Goal: Task Accomplishment & Management: Manage account settings

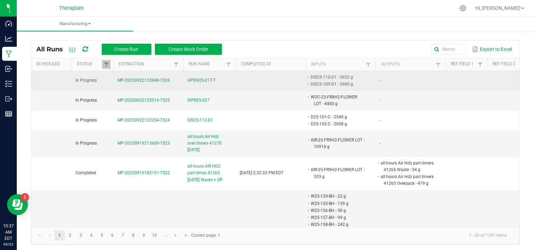
click at [210, 79] on span "HPEN25-017-T" at bounding box center [201, 80] width 28 height 7
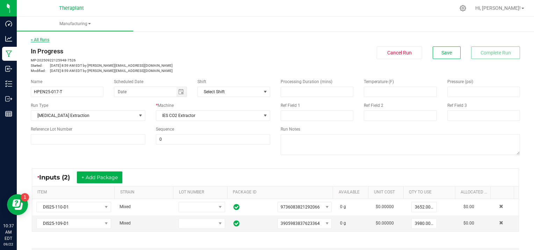
click at [41, 41] on link "< All Runs" at bounding box center [40, 39] width 19 height 5
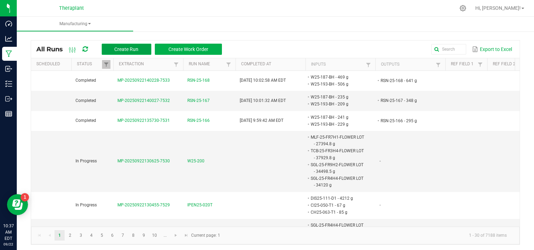
click at [124, 50] on span "Create Run" at bounding box center [126, 49] width 24 height 6
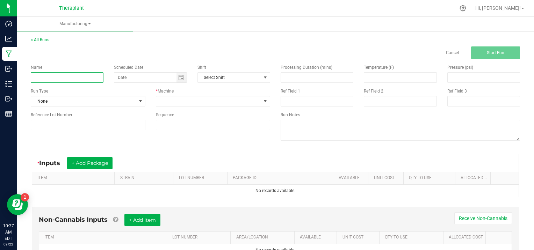
click at [61, 76] on input at bounding box center [67, 77] width 73 height 10
click at [447, 52] on link "Cancel" at bounding box center [452, 53] width 13 height 6
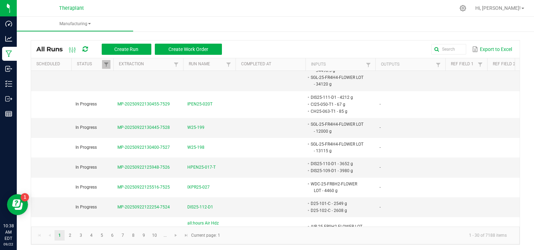
scroll to position [105, 0]
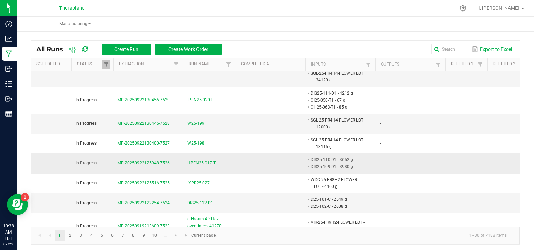
click at [140, 161] on span "MP-20250922125948-7526" at bounding box center [143, 163] width 52 height 5
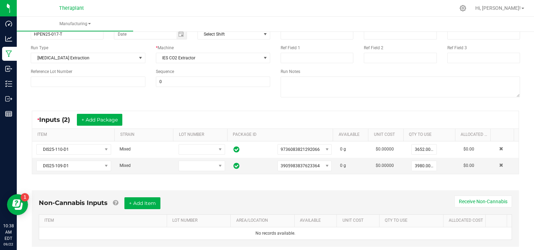
scroll to position [69, 0]
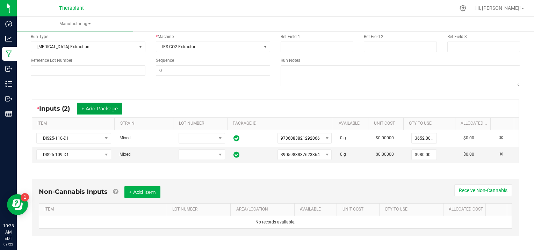
click at [114, 104] on button "+ Add Package" at bounding box center [99, 109] width 45 height 12
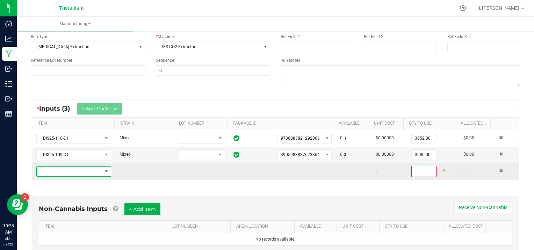
drag, startPoint x: 52, startPoint y: 170, endPoint x: 56, endPoint y: 169, distance: 4.7
click at [53, 170] on span "NO DATA FOUND" at bounding box center [69, 172] width 65 height 10
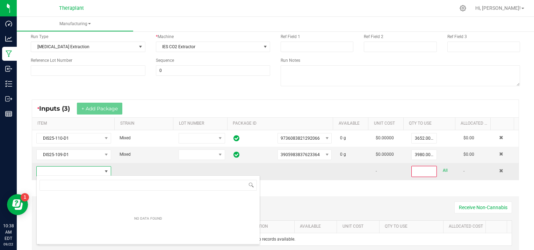
scroll to position [10, 72]
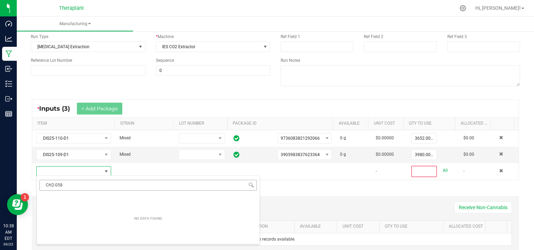
click at [51, 184] on input "CH2-058" at bounding box center [147, 185] width 217 height 11
click at [54, 184] on input "CH-2-058" at bounding box center [147, 185] width 217 height 11
type input "CH-25-058"
click at [88, 184] on input "CH-25-058" at bounding box center [147, 185] width 217 height 11
type input "0"
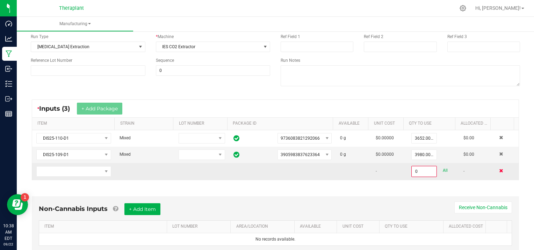
click at [499, 170] on span at bounding box center [501, 171] width 4 height 4
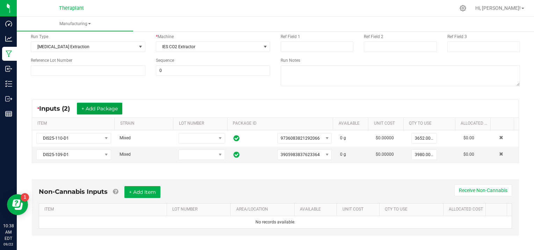
click at [100, 108] on button "+ Add Package" at bounding box center [99, 109] width 45 height 12
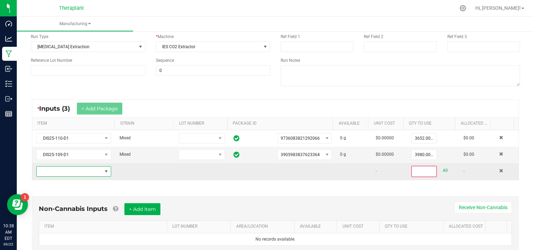
click at [59, 171] on span "NO DATA FOUND" at bounding box center [69, 172] width 65 height 10
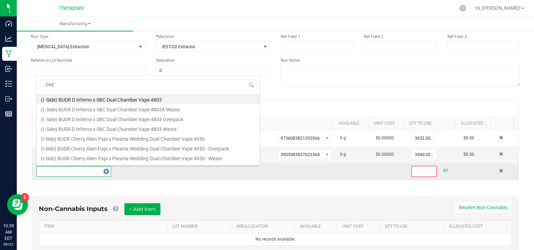
type input "CH26"
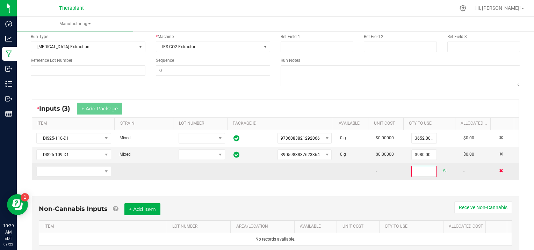
click at [499, 171] on span at bounding box center [501, 171] width 4 height 4
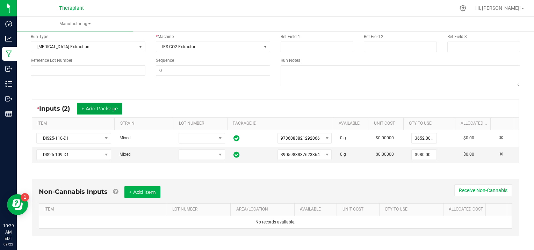
click at [105, 111] on button "+ Add Package" at bounding box center [99, 109] width 45 height 12
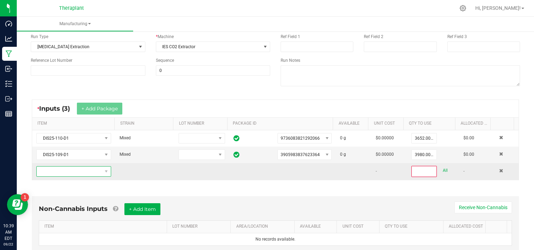
click at [71, 169] on span "NO DATA FOUND" at bounding box center [69, 172] width 65 height 10
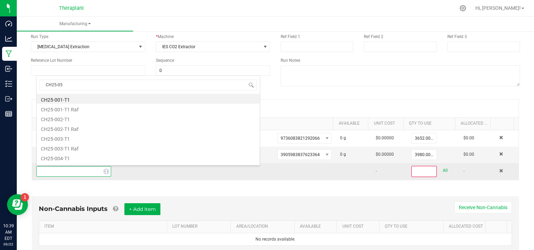
type input "CH25-058"
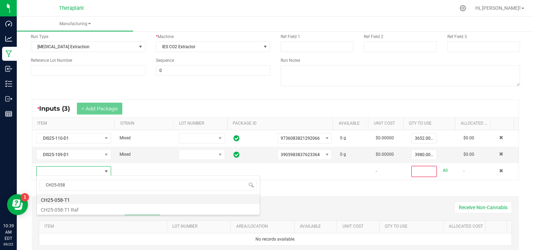
click at [72, 199] on li "CH25-058-T1" at bounding box center [148, 199] width 223 height 10
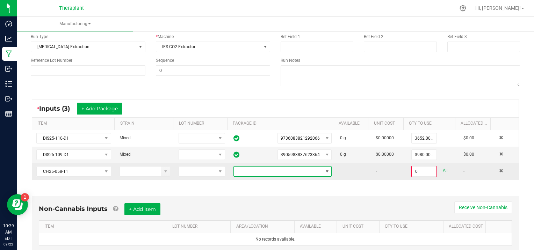
click at [324, 171] on span at bounding box center [327, 172] width 6 height 6
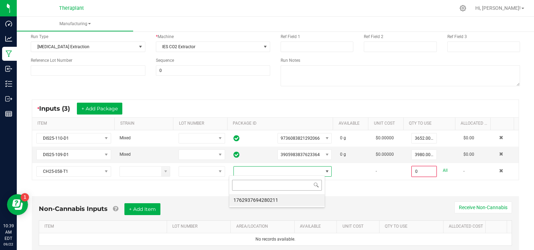
scroll to position [10, 96]
click at [277, 203] on li "1762937694280211" at bounding box center [276, 200] width 95 height 12
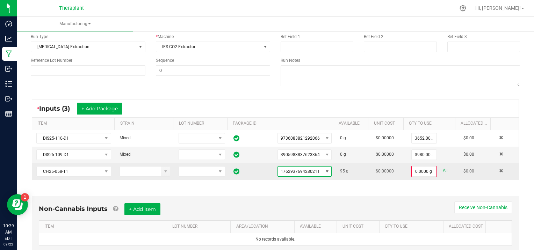
click at [443, 169] on link "All" at bounding box center [445, 170] width 5 height 9
type input "95.0000 g"
click at [103, 107] on button "+ Add Package" at bounding box center [99, 109] width 45 height 12
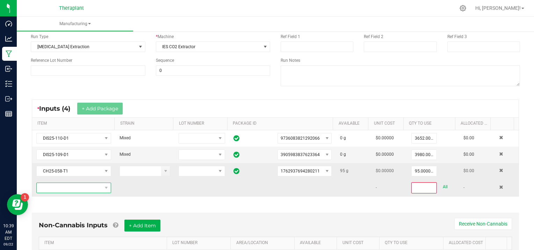
click at [75, 186] on span "NO DATA FOUND" at bounding box center [69, 188] width 65 height 10
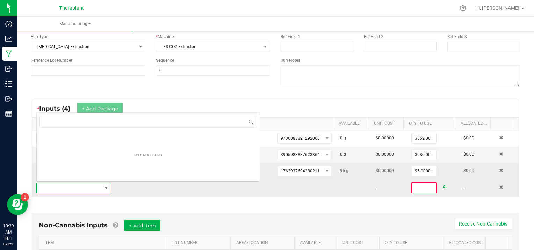
scroll to position [10, 72]
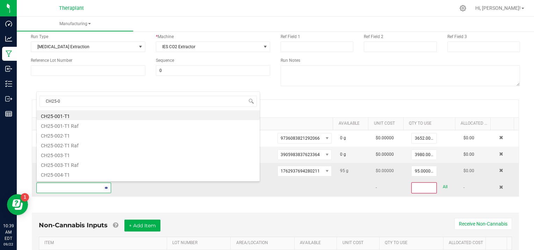
type input "CH25-06"
click at [81, 153] on li "CH25-062-T1" at bounding box center [148, 155] width 223 height 10
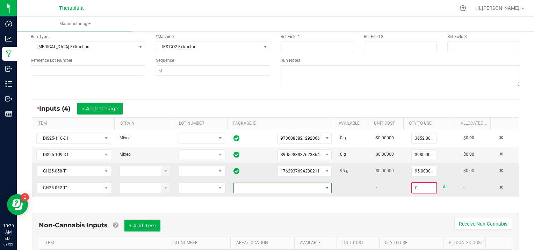
click at [324, 185] on span at bounding box center [327, 188] width 6 height 6
click at [298, 216] on li "1674325389028958" at bounding box center [276, 216] width 95 height 12
click at [443, 182] on link "All" at bounding box center [445, 186] width 5 height 9
type input "85.0000 g"
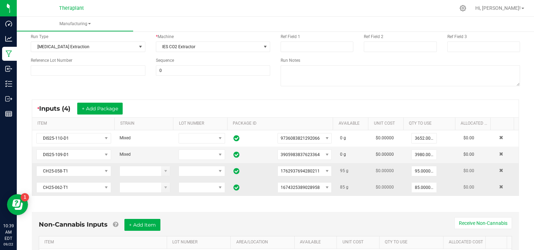
scroll to position [0, 0]
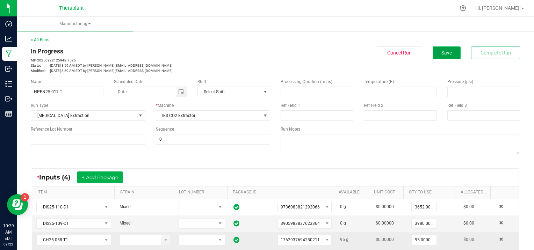
click at [441, 50] on span "Save" at bounding box center [446, 53] width 10 height 6
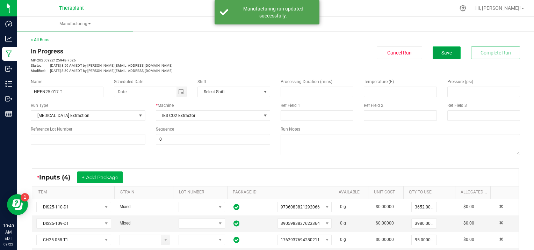
click at [432, 53] on button "Save" at bounding box center [446, 52] width 28 height 13
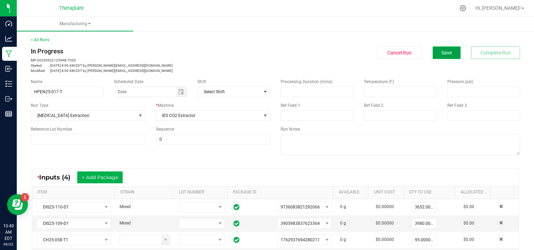
click at [432, 51] on button "Save" at bounding box center [446, 52] width 28 height 13
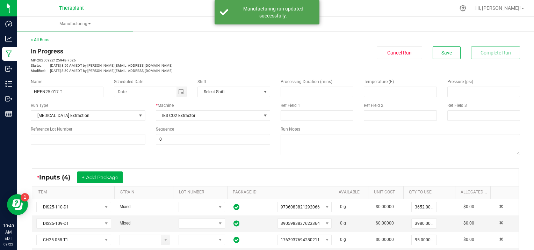
click at [37, 38] on link "< All Runs" at bounding box center [40, 39] width 19 height 5
